Goal: Information Seeking & Learning: Learn about a topic

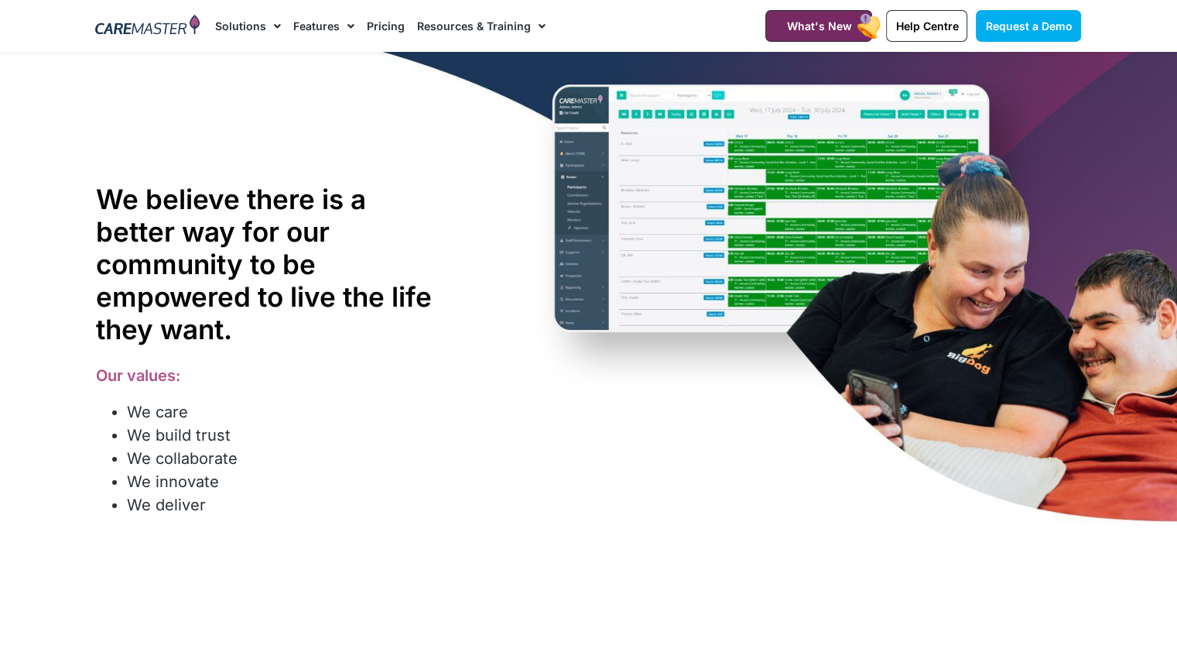
click at [389, 27] on link "Pricing" at bounding box center [386, 26] width 38 height 52
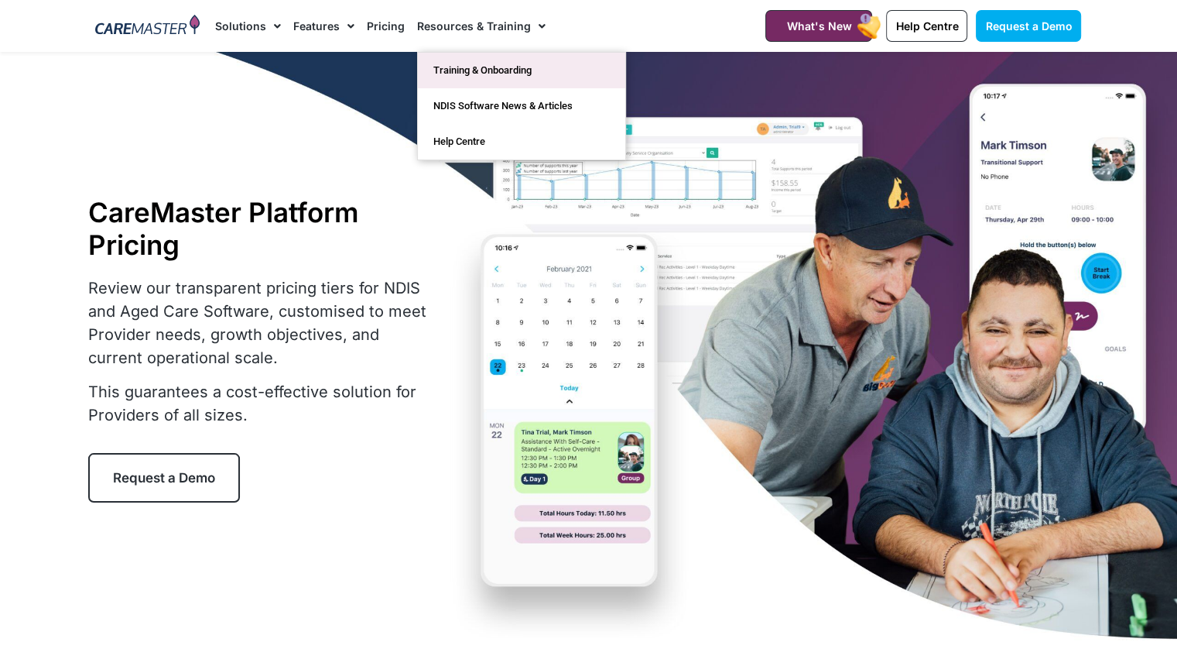
click at [502, 70] on link "Training & Onboarding" at bounding box center [521, 71] width 207 height 36
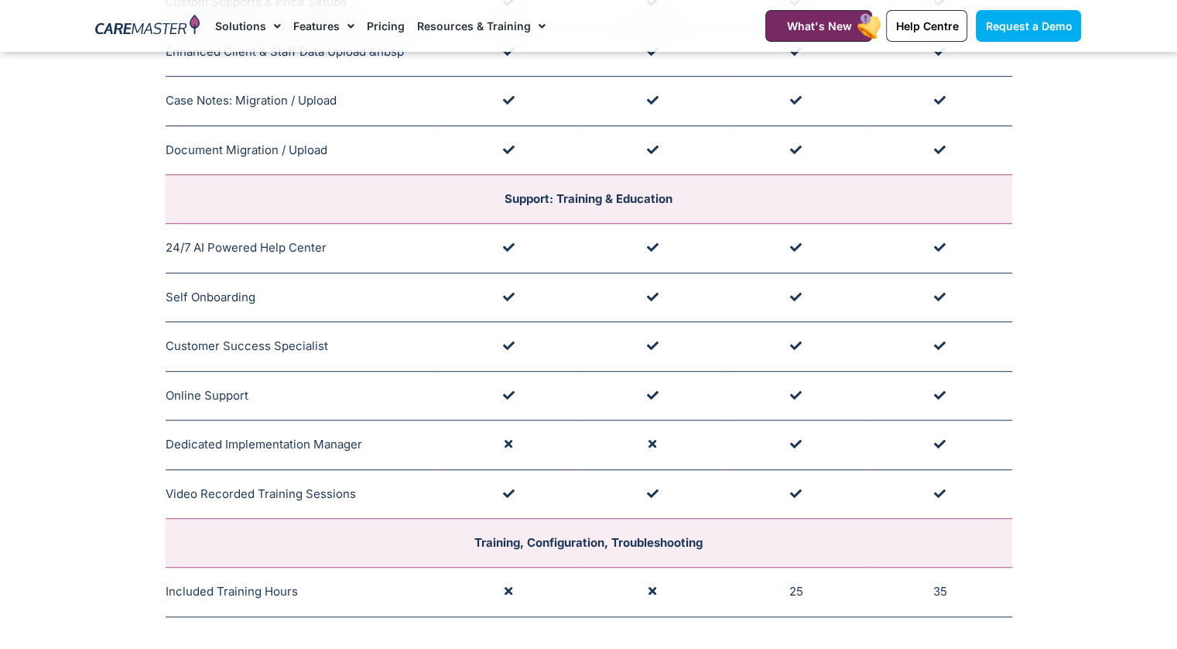
scroll to position [929, 0]
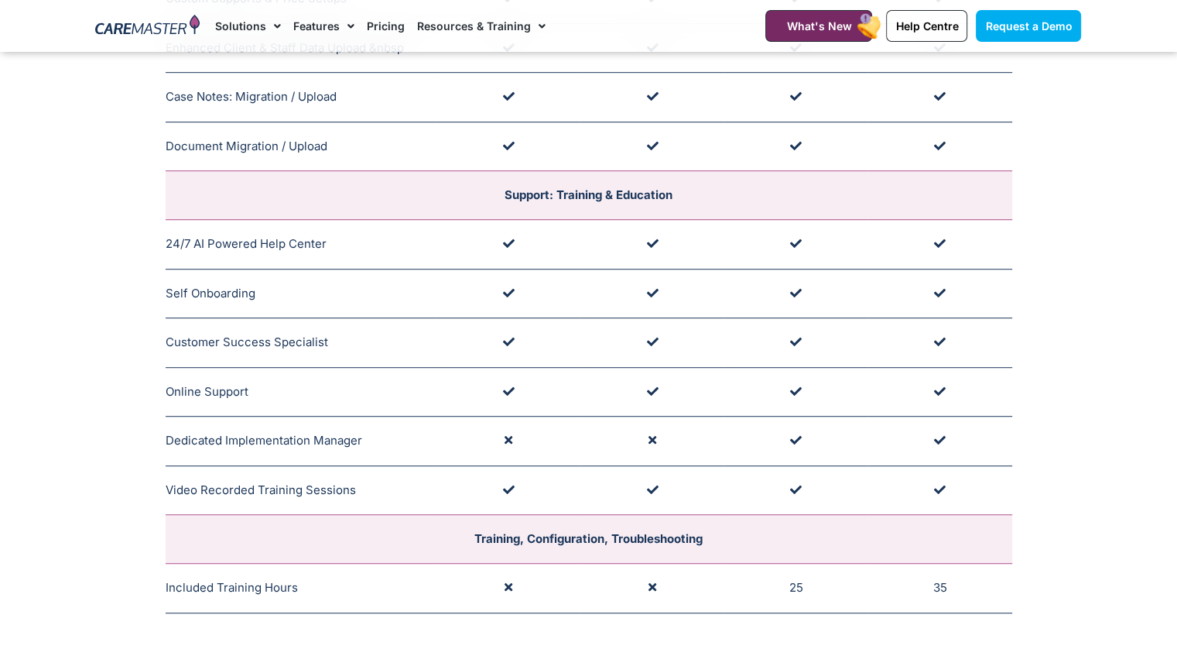
click at [251, 310] on td "Self Onboarding Links Provided at Onboarding" at bounding box center [302, 294] width 272 height 50
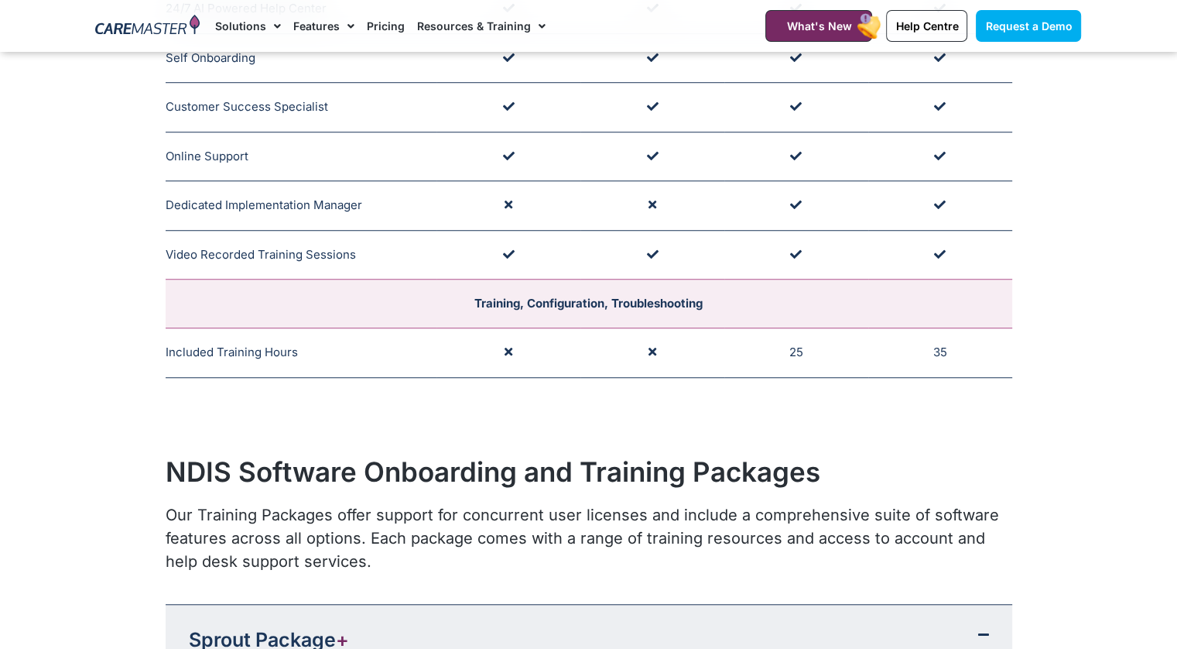
scroll to position [1084, 0]
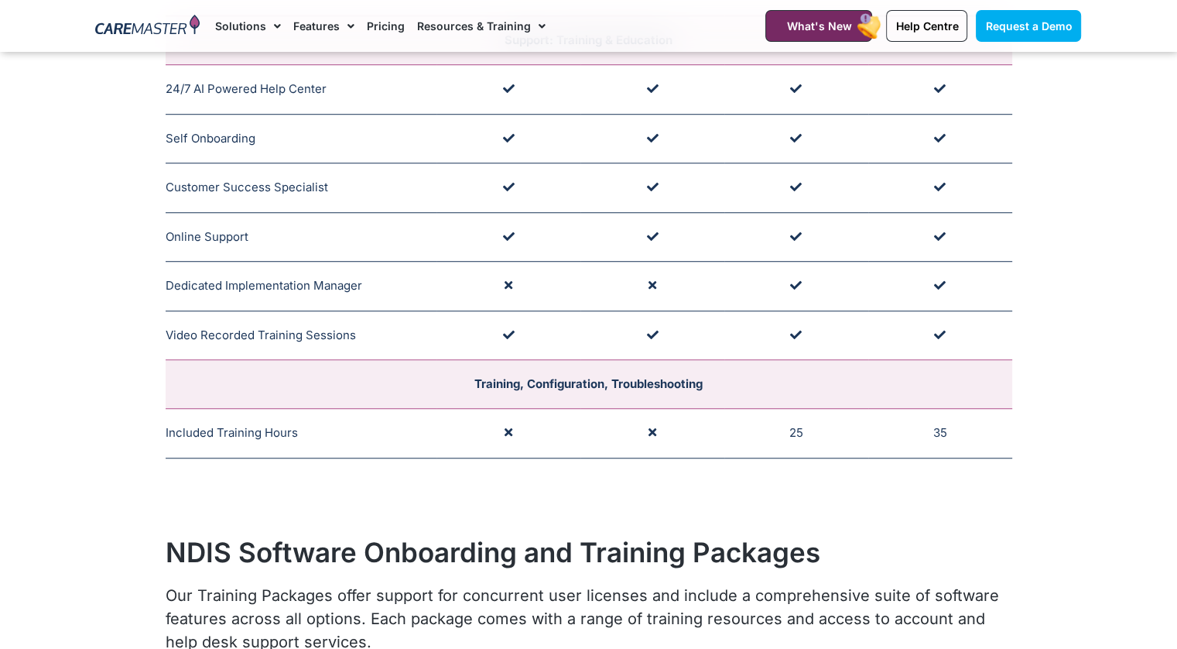
click at [376, 22] on link "Pricing" at bounding box center [386, 26] width 38 height 52
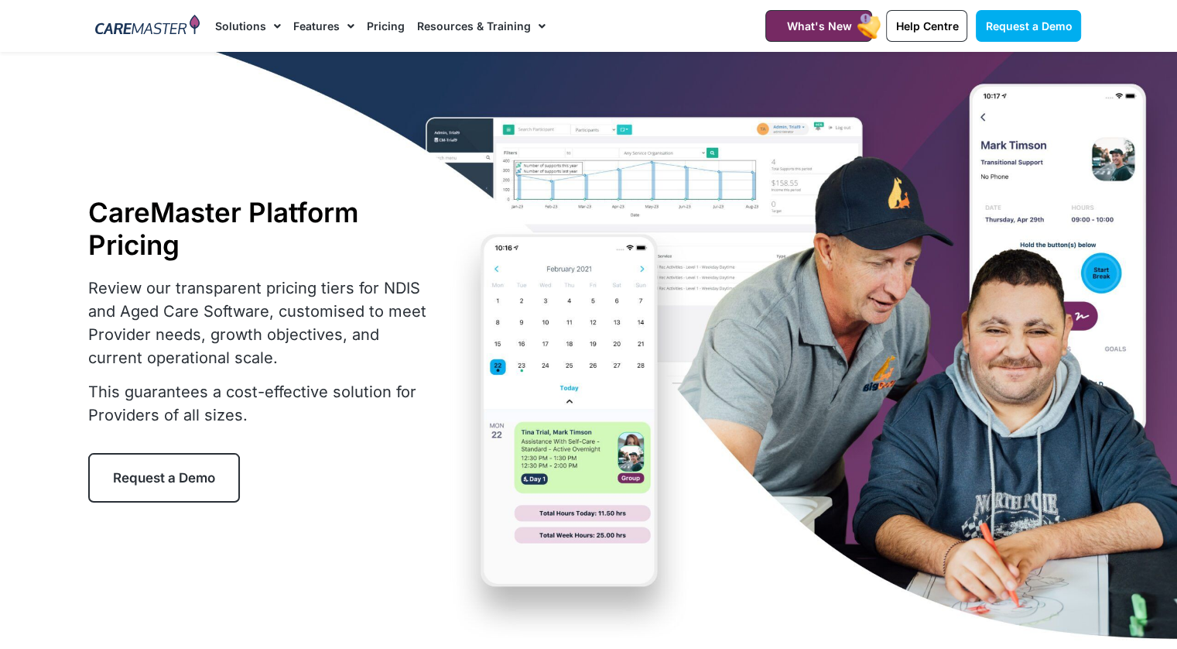
click at [436, 38] on link "Resources & Training" at bounding box center [481, 26] width 129 height 52
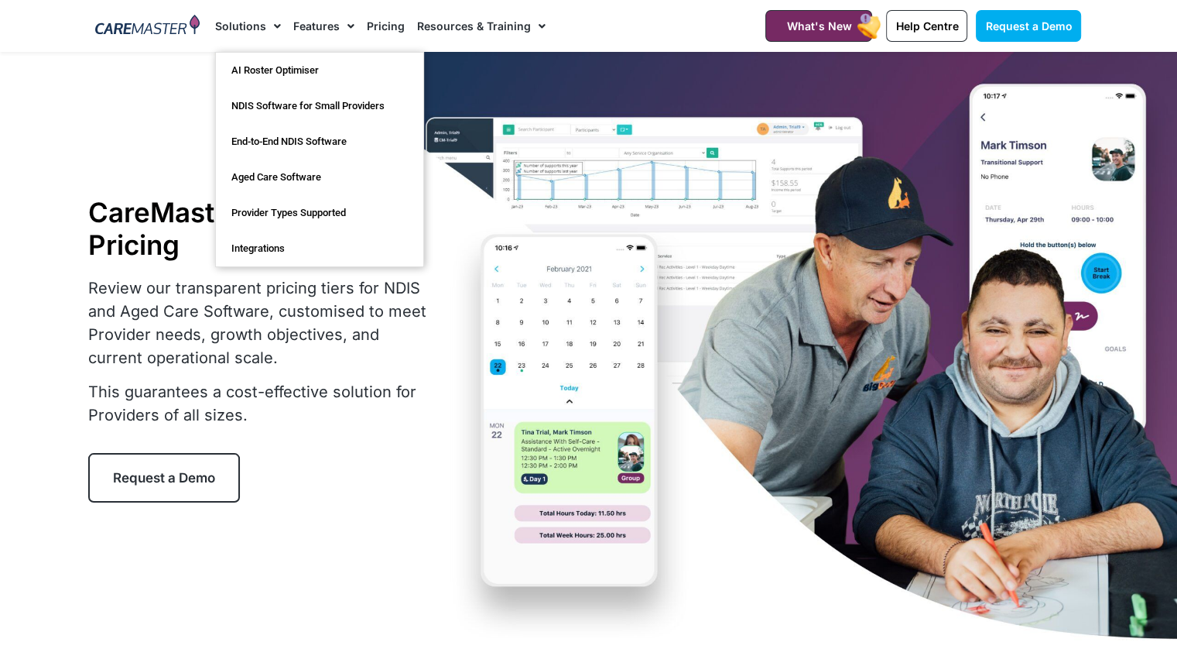
click at [240, 31] on link "Solutions" at bounding box center [248, 26] width 66 height 52
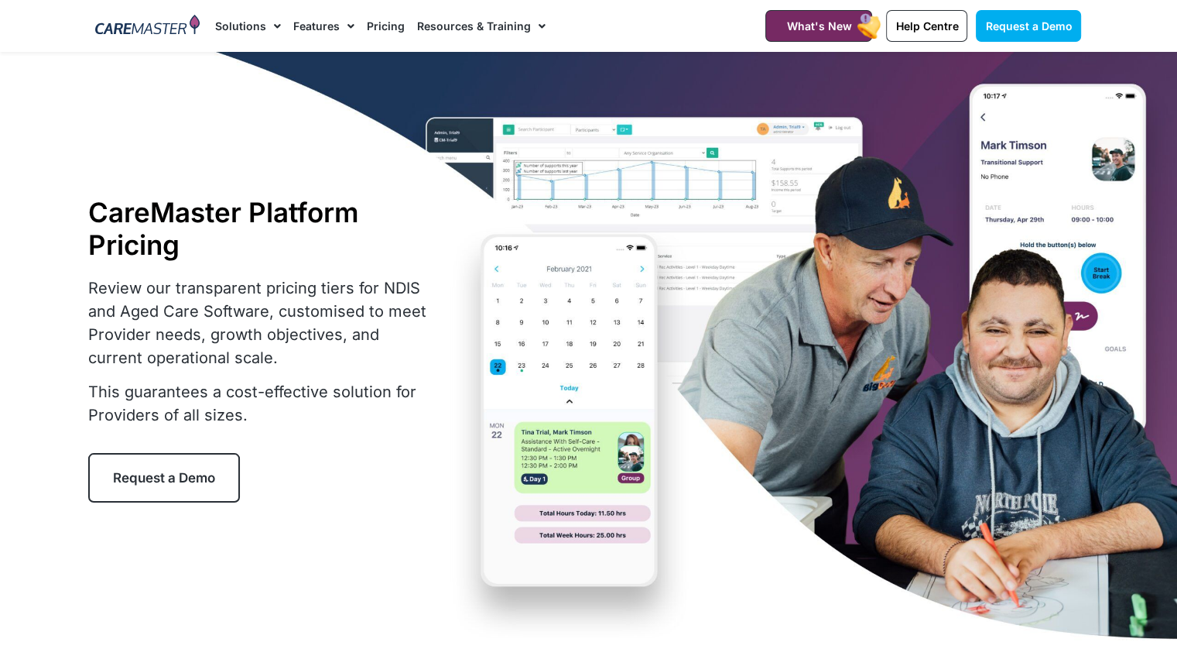
click at [240, 31] on link "Solutions" at bounding box center [248, 26] width 66 height 52
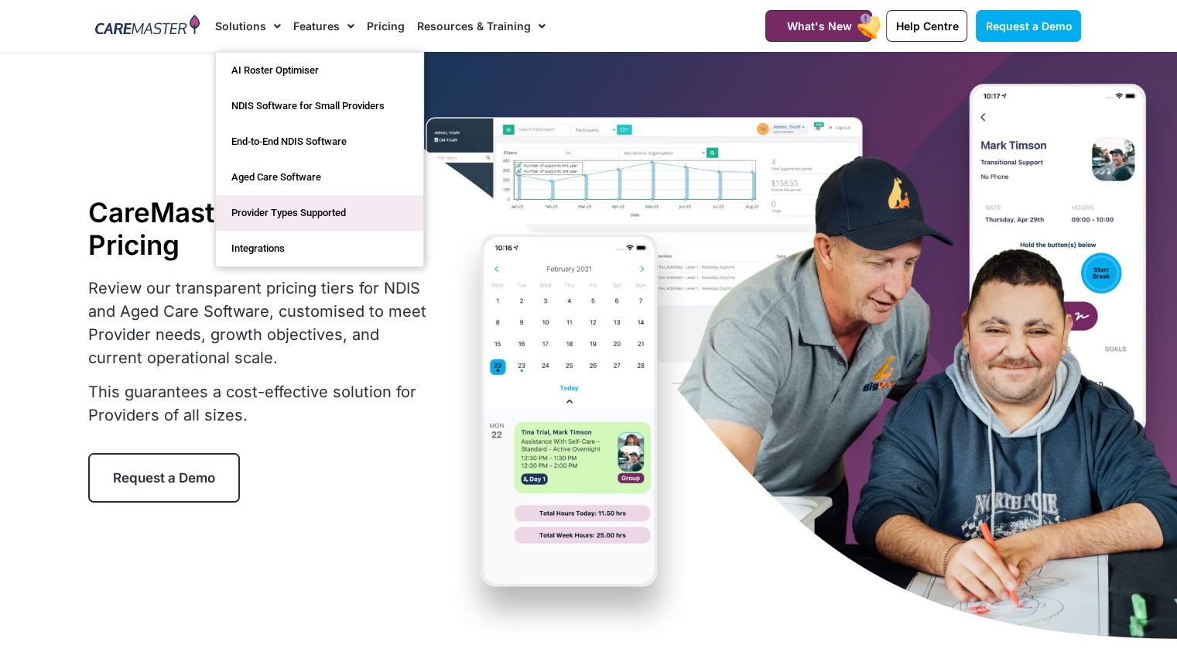
click at [324, 214] on link "Provider Types Supported" at bounding box center [319, 213] width 207 height 36
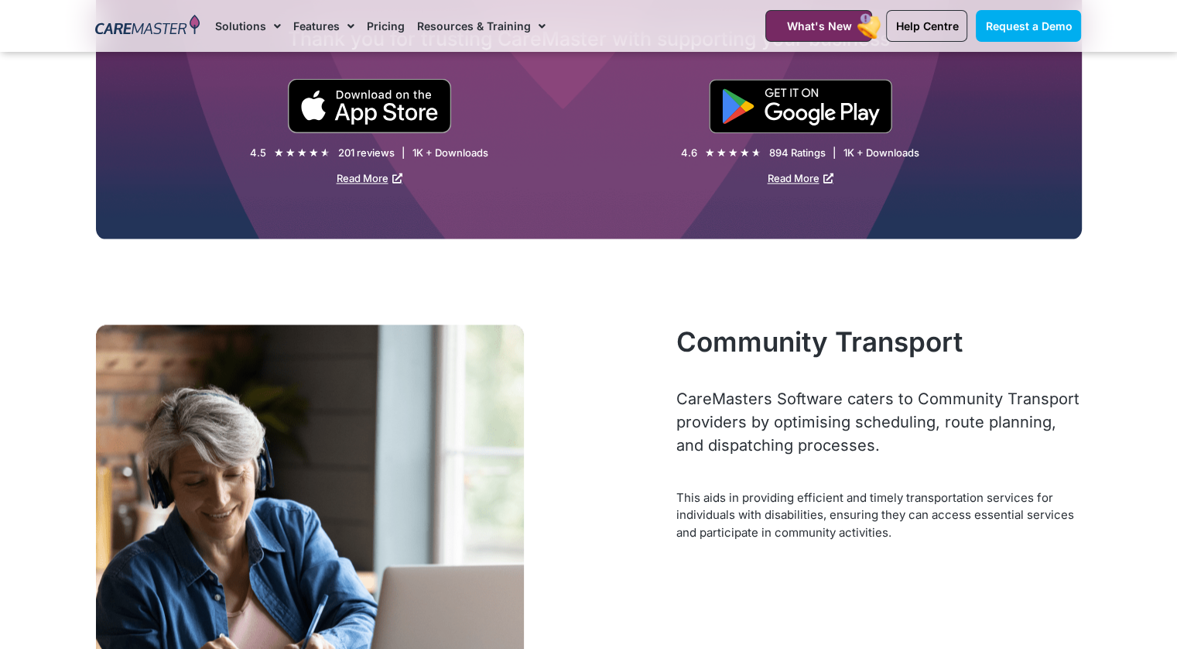
scroll to position [2632, 0]
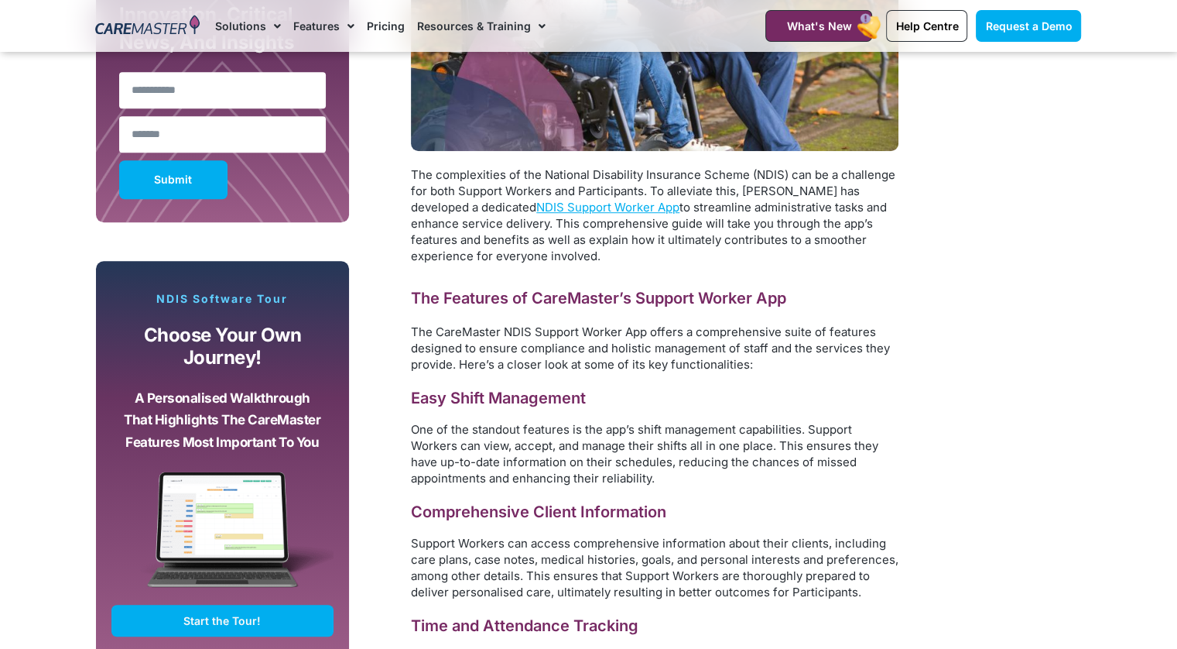
scroll to position [1091, 0]
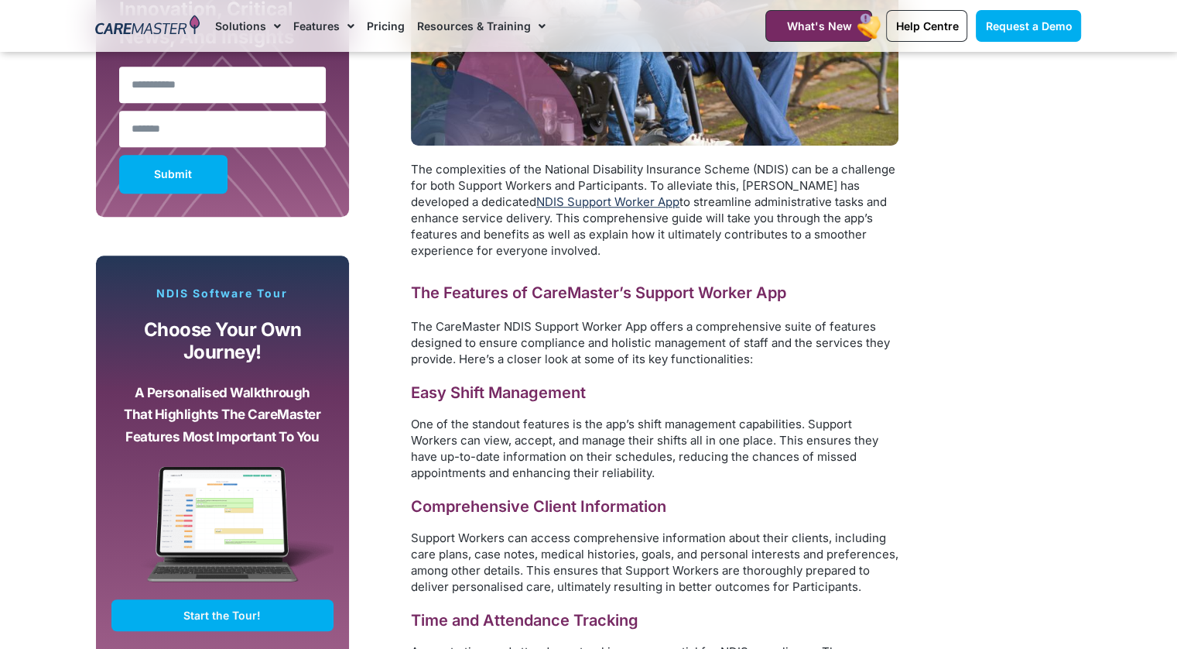
click at [596, 202] on link "NDIS Support Worker App" at bounding box center [607, 201] width 143 height 15
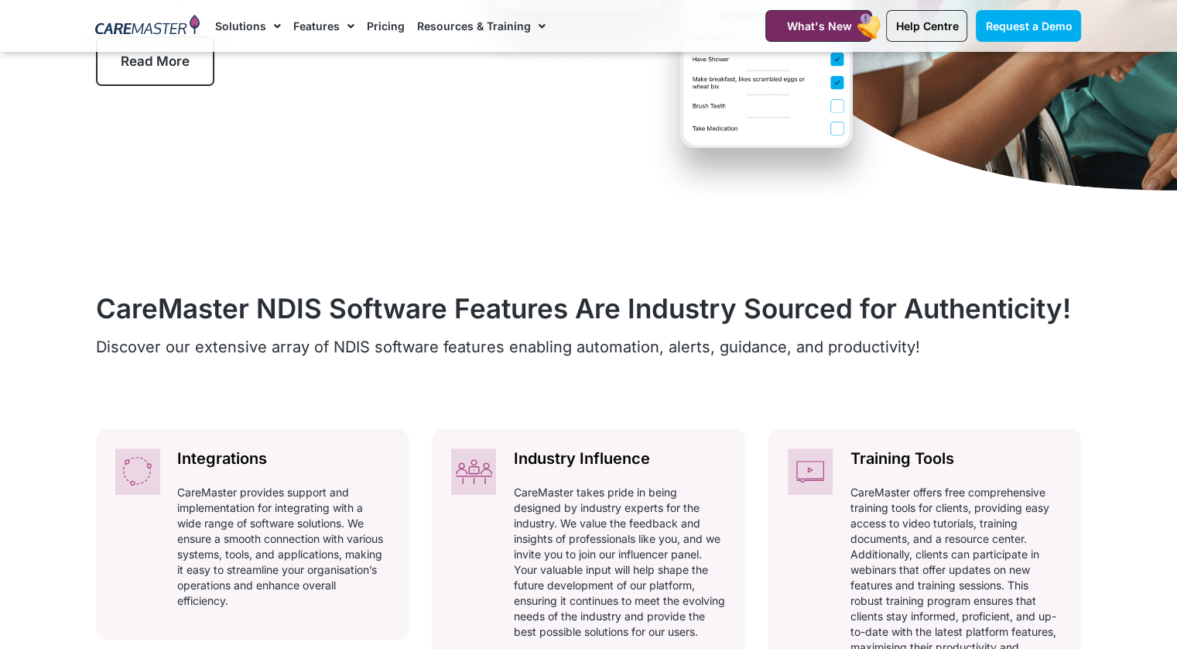
scroll to position [542, 0]
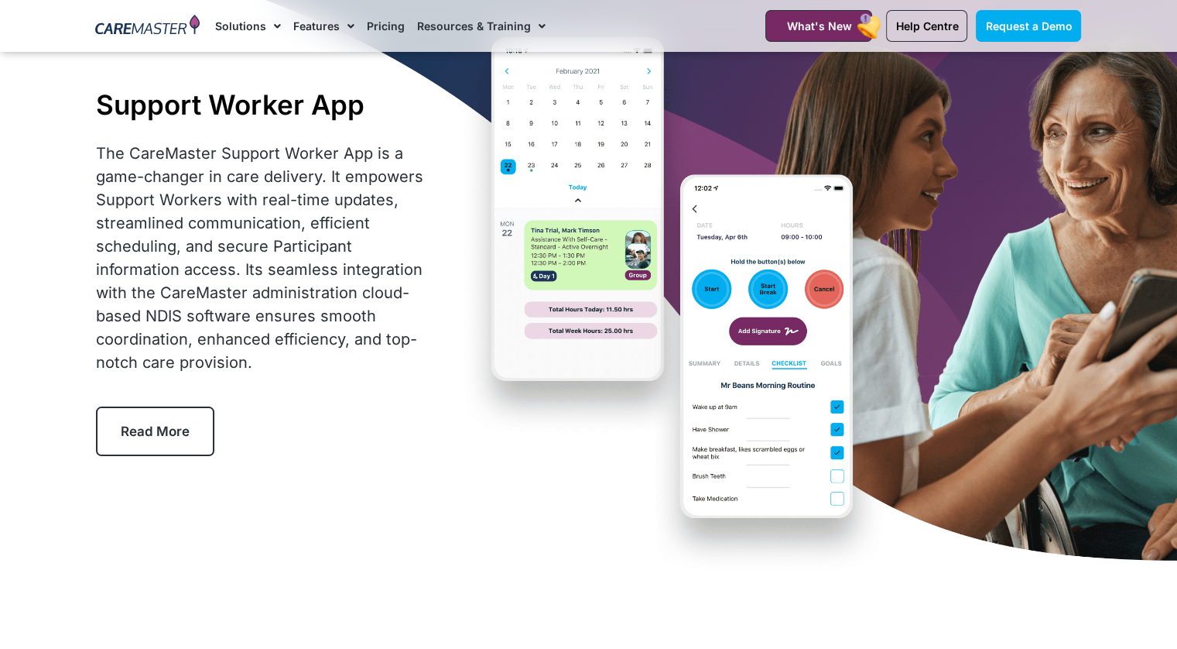
click at [170, 423] on span "Read More" at bounding box center [155, 430] width 69 height 15
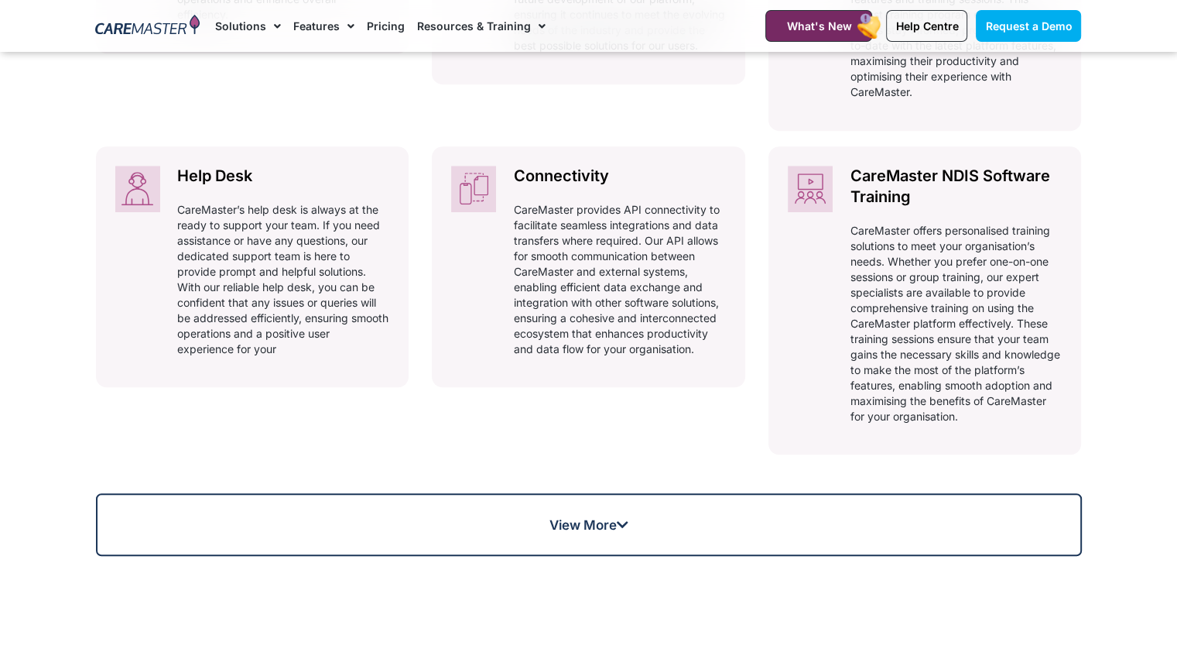
scroll to position [1421, 0]
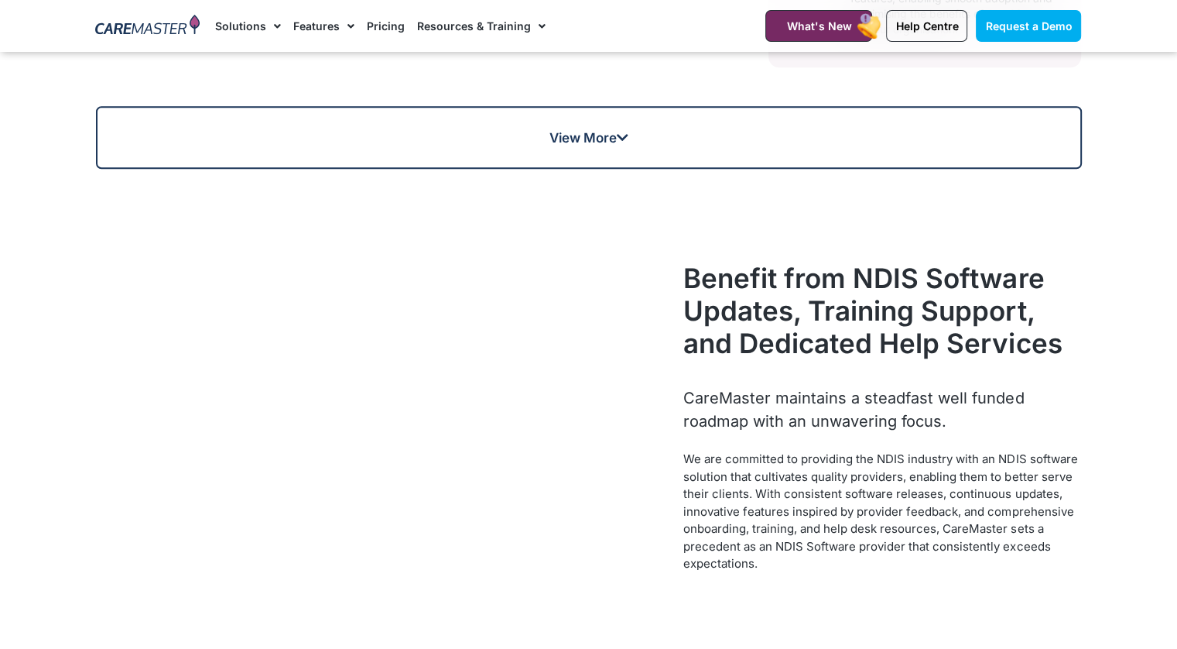
click at [672, 478] on div at bounding box center [382, 430] width 588 height 353
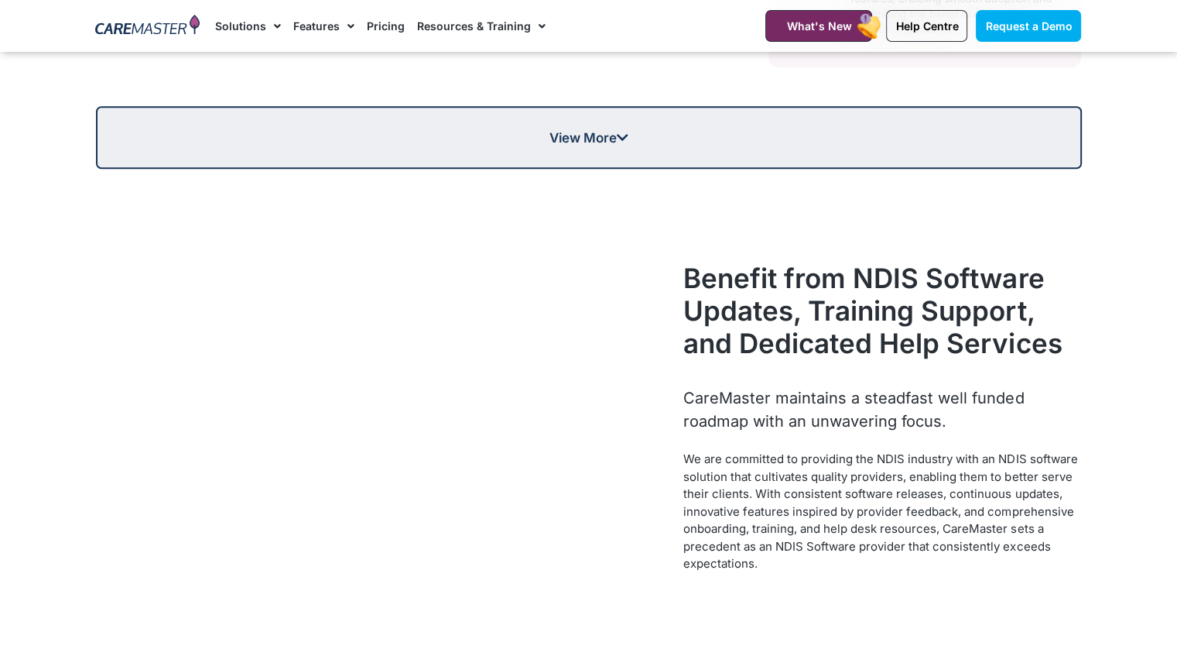
click at [694, 153] on link "View More" at bounding box center [589, 137] width 986 height 63
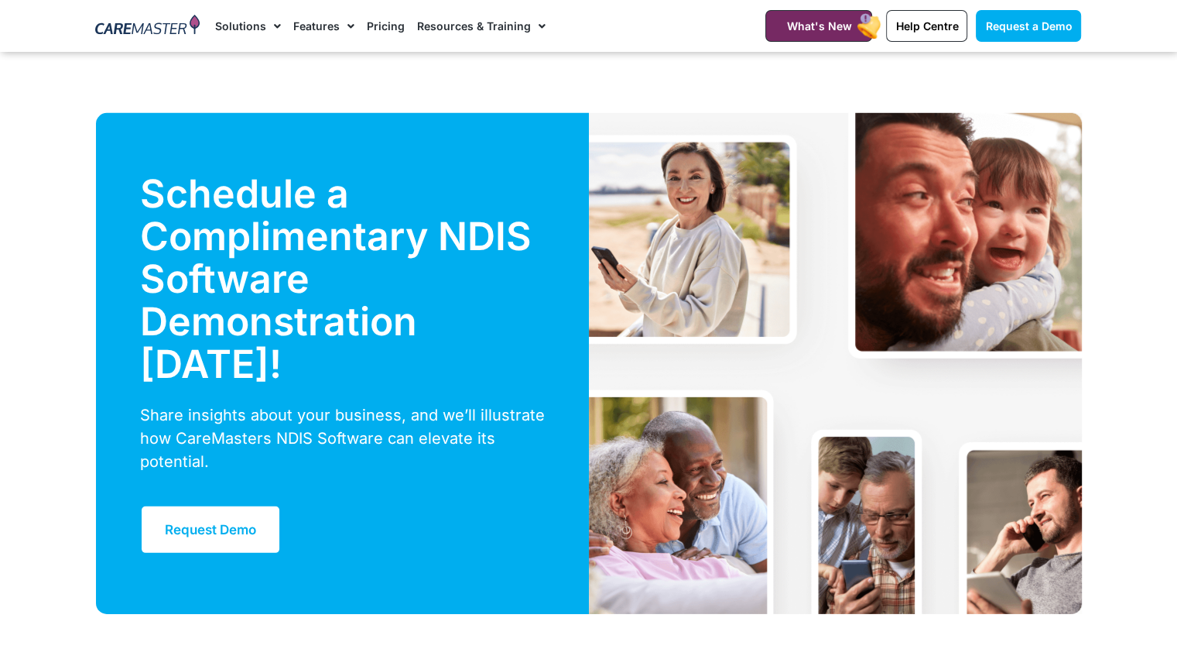
scroll to position [4672, 0]
